Goal: Task Accomplishment & Management: Use online tool/utility

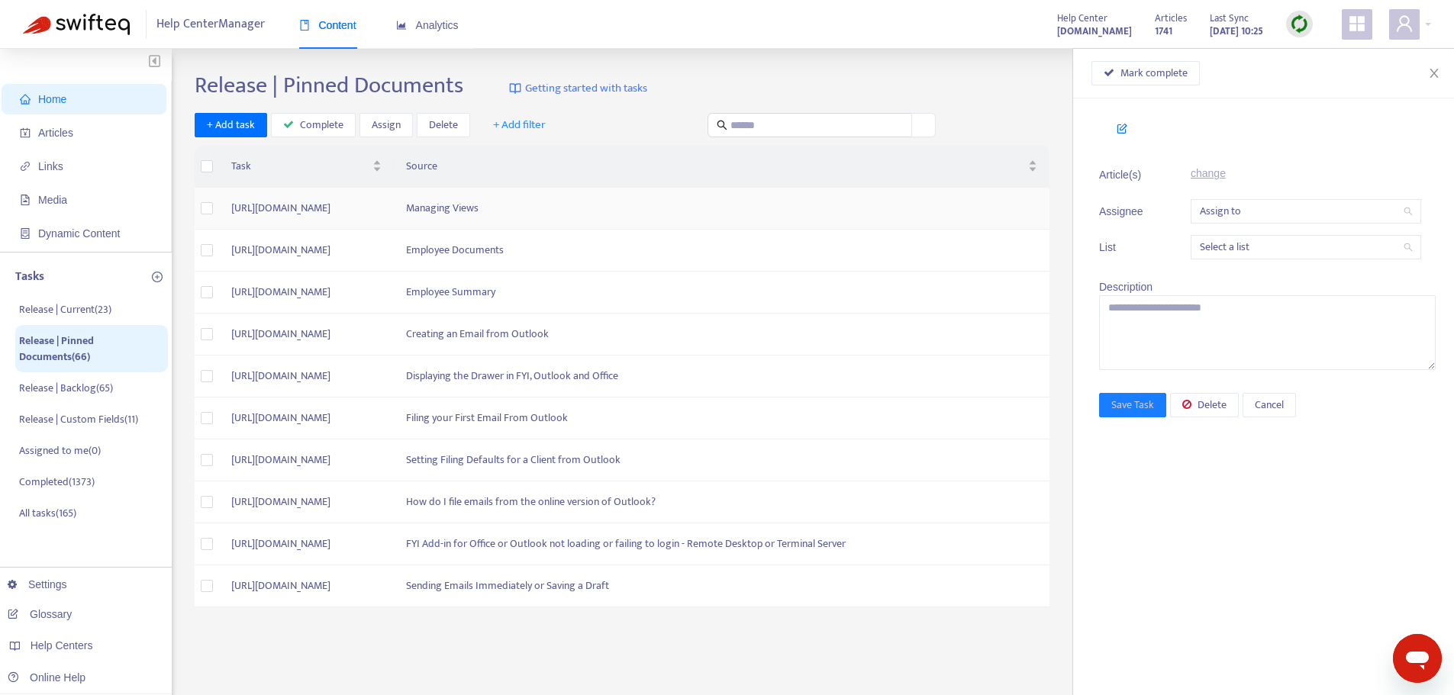
click at [766, 210] on td "Managing Views" at bounding box center [722, 209] width 656 height 42
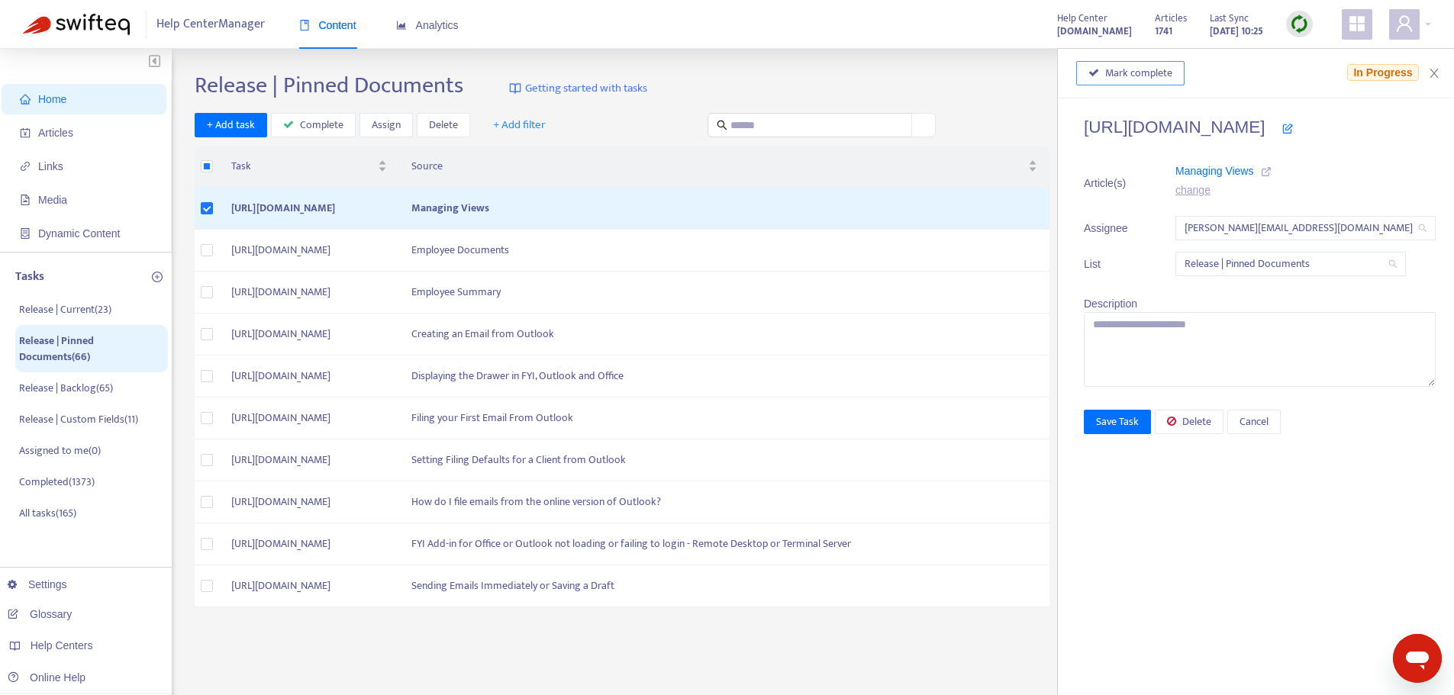
click at [1110, 73] on span "Mark complete" at bounding box center [1138, 73] width 67 height 17
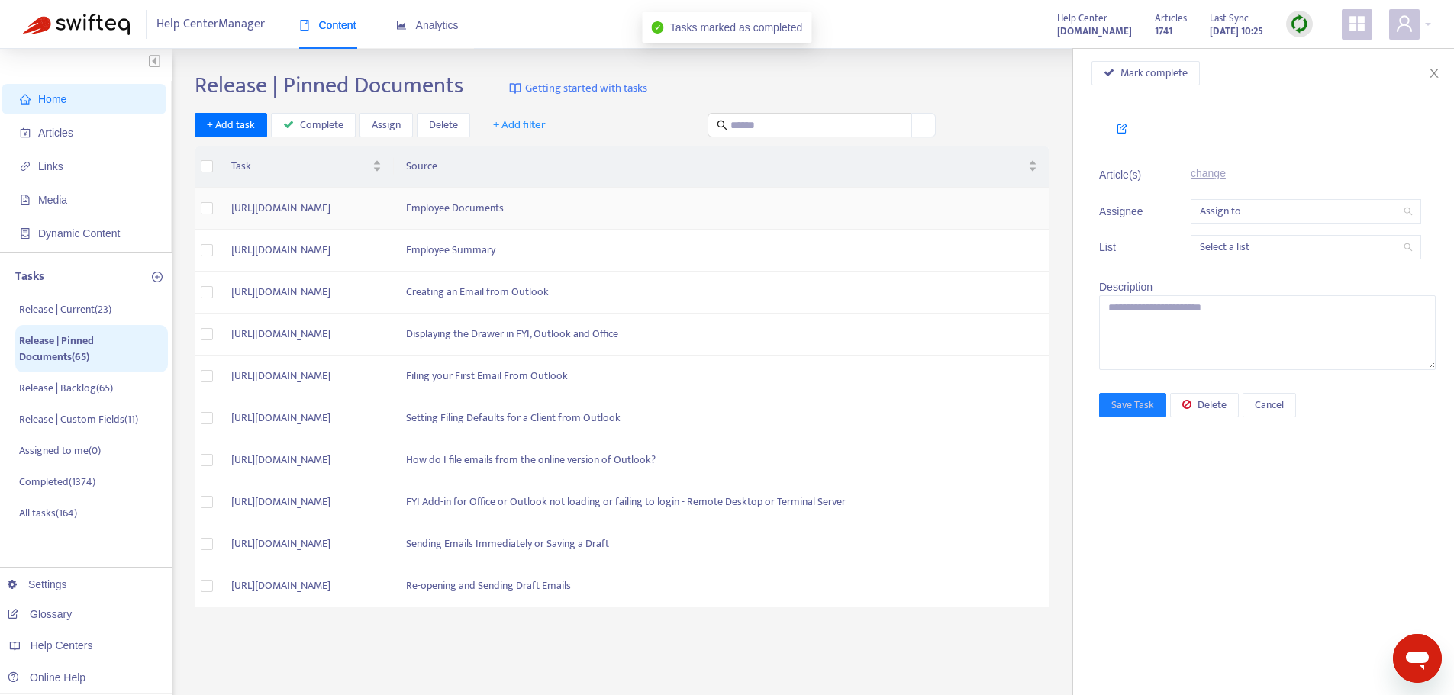
click at [753, 206] on td "Employee Documents" at bounding box center [722, 209] width 656 height 42
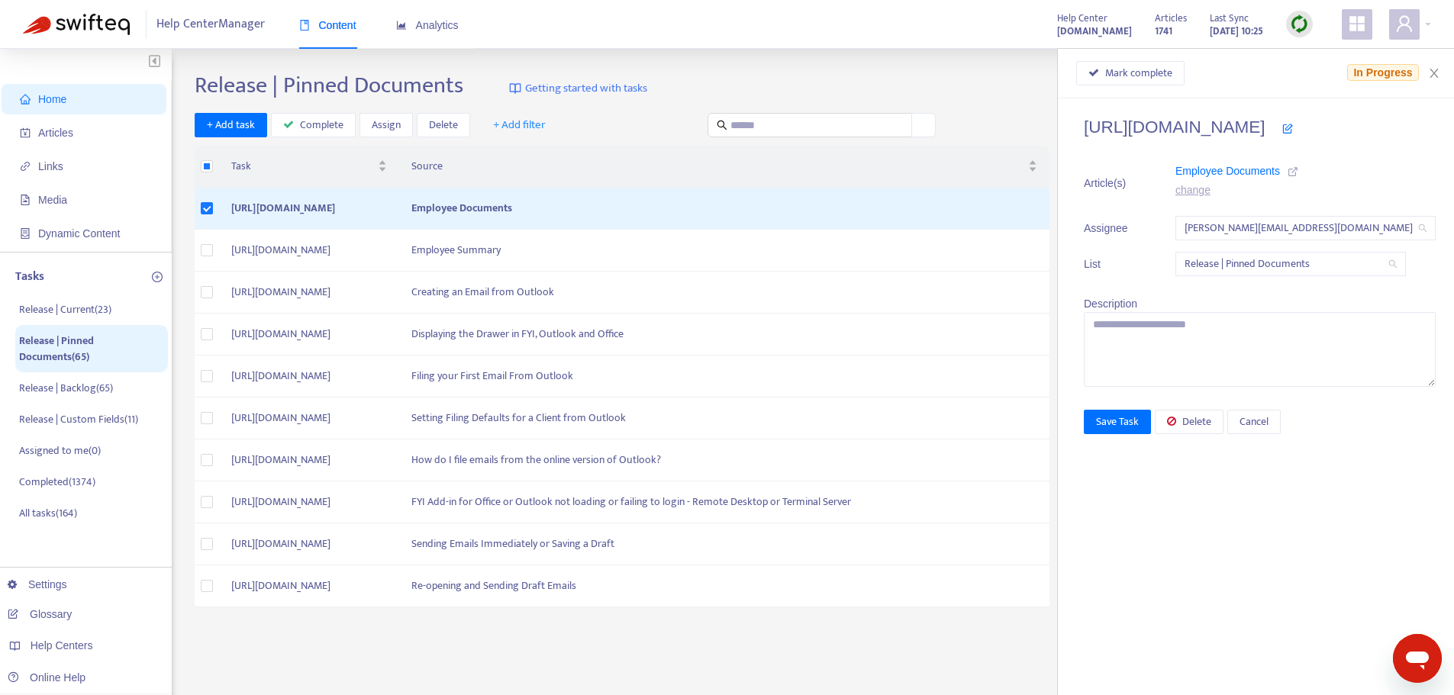
click at [1288, 167] on icon at bounding box center [1293, 171] width 11 height 11
